Goal: Find specific page/section: Find specific page/section

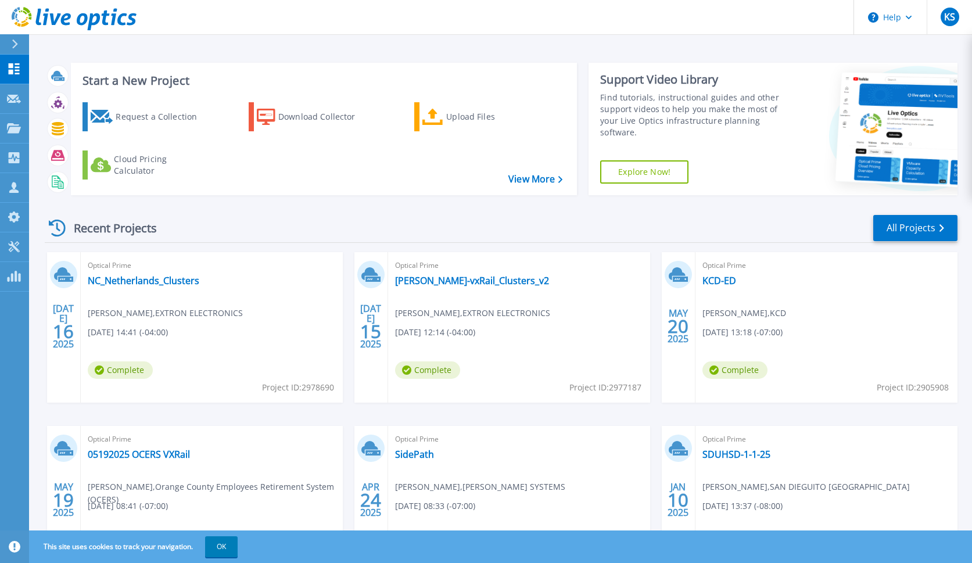
click at [17, 42] on icon at bounding box center [15, 44] width 6 height 9
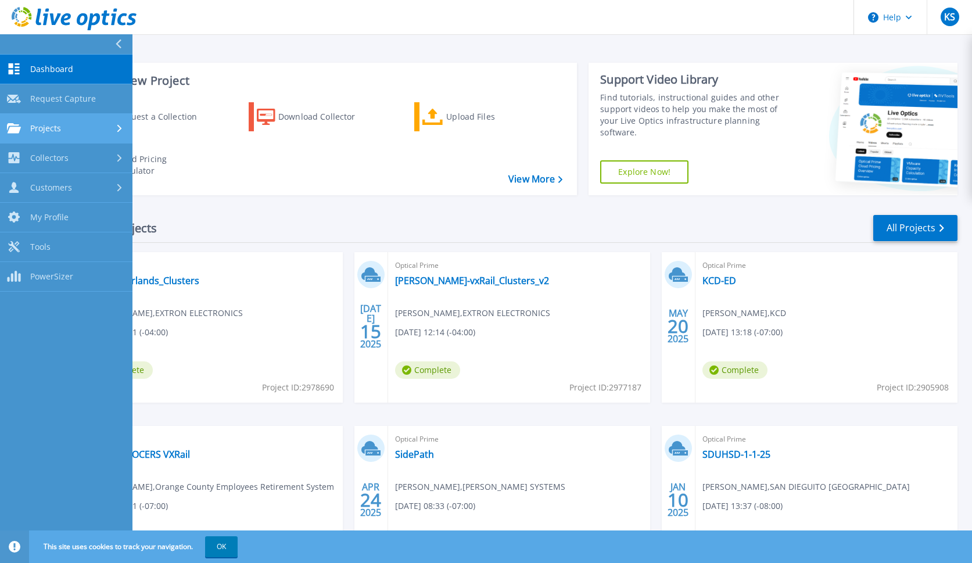
click at [94, 127] on div "Projects" at bounding box center [66, 128] width 119 height 10
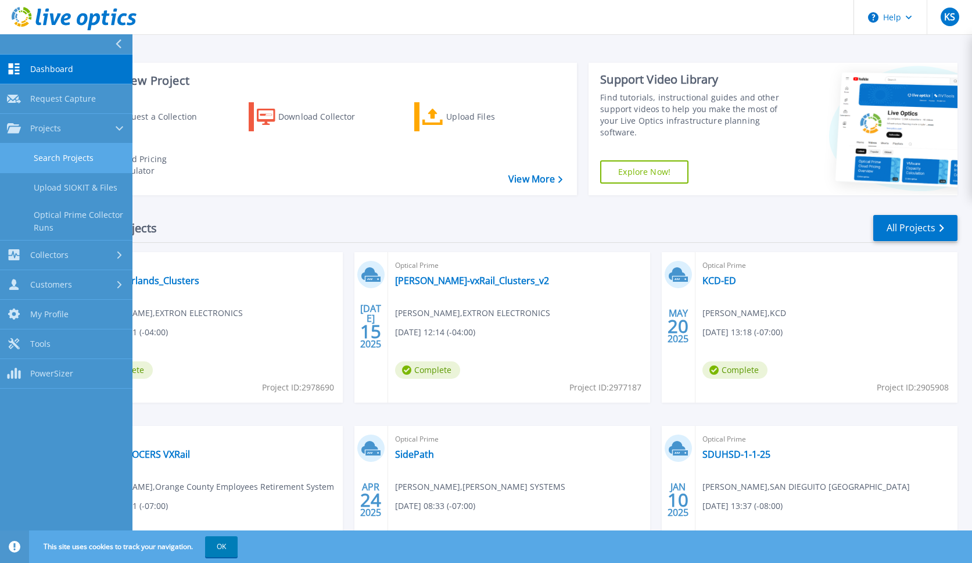
click at [95, 153] on link "Search Projects" at bounding box center [66, 159] width 132 height 30
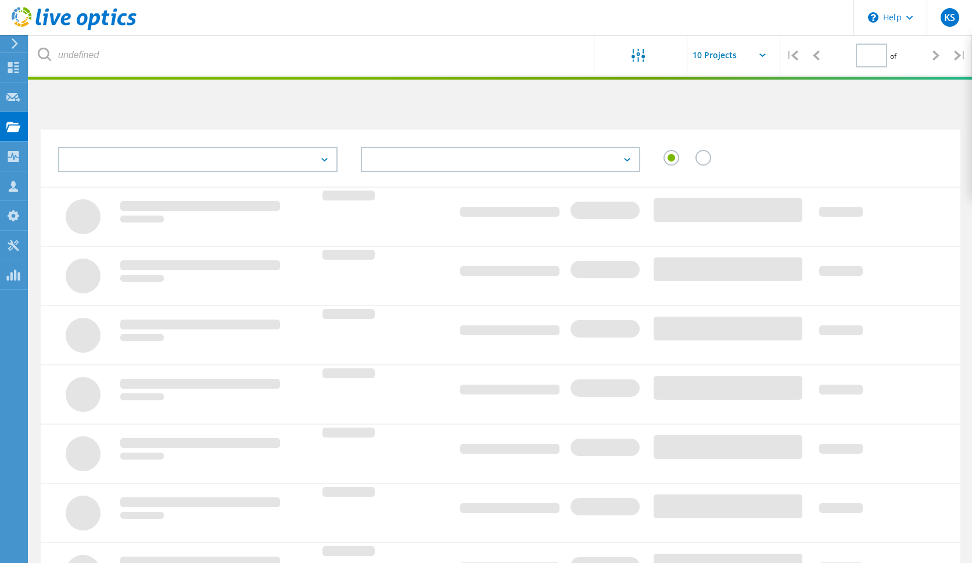
type input "1"
